Goal: Navigation & Orientation: Find specific page/section

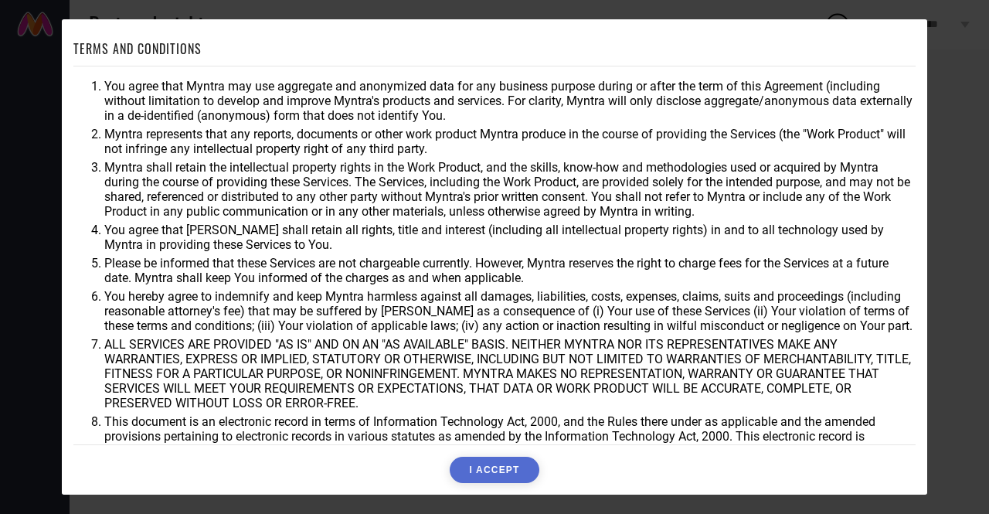
click at [488, 473] on button "I ACCEPT" at bounding box center [494, 469] width 89 height 26
